Goal: Information Seeking & Learning: Compare options

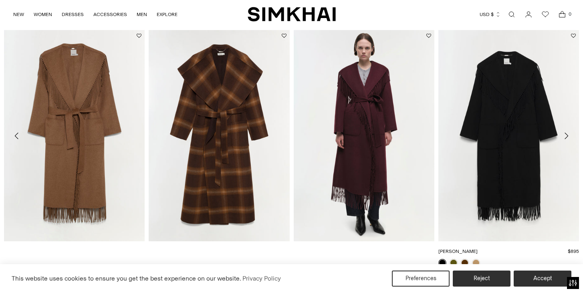
scroll to position [926, 0]
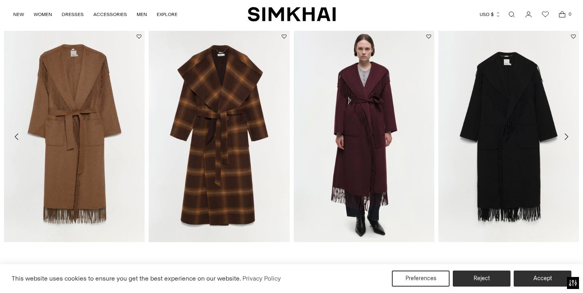
click at [568, 135] on icon "Move to next carousel slide" at bounding box center [567, 137] width 10 height 10
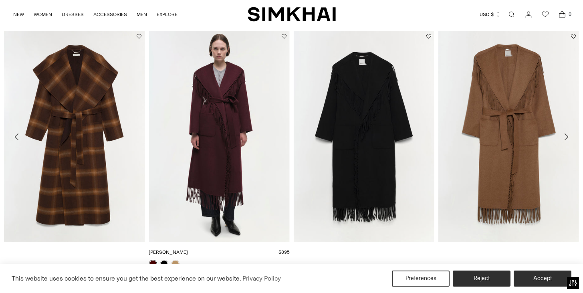
scroll to position [926, 0]
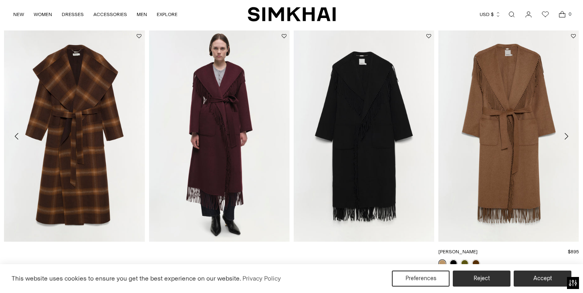
click at [478, 249] on link "[PERSON_NAME]" at bounding box center [458, 252] width 39 height 6
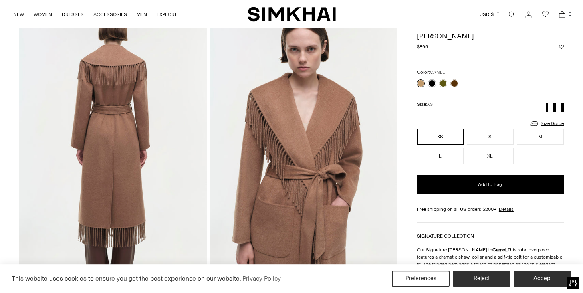
scroll to position [338, 0]
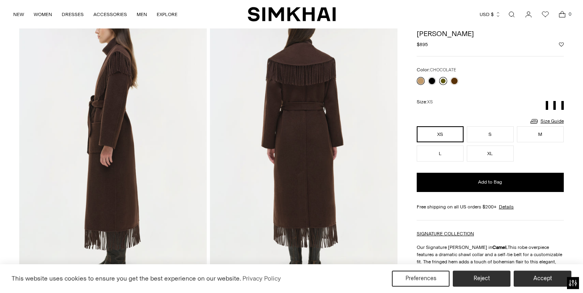
click at [442, 81] on link at bounding box center [443, 81] width 8 height 8
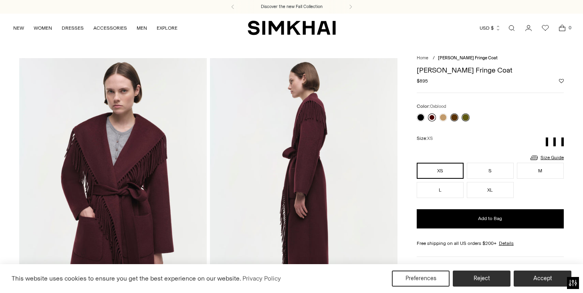
click at [434, 118] on link at bounding box center [432, 117] width 8 height 8
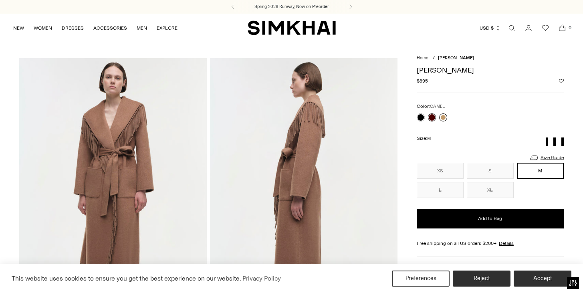
click at [441, 116] on link at bounding box center [443, 117] width 8 height 8
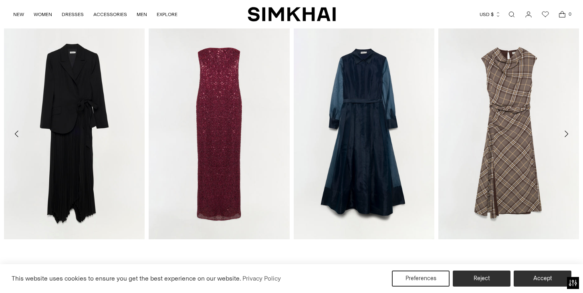
scroll to position [1192, 0]
